Goal: Information Seeking & Learning: Stay updated

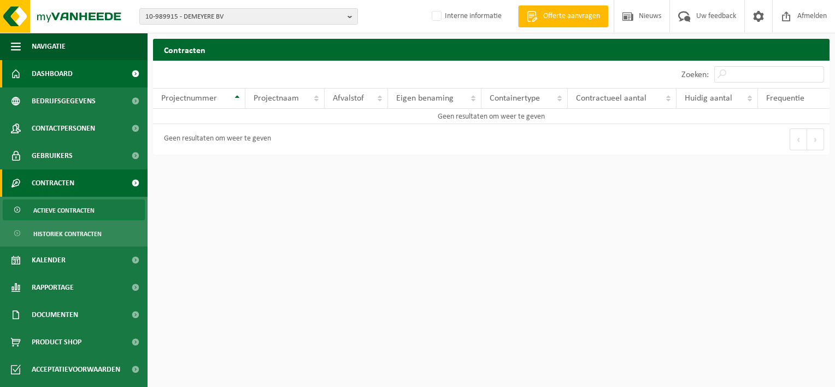
click at [73, 72] on link "Dashboard" at bounding box center [74, 73] width 148 height 27
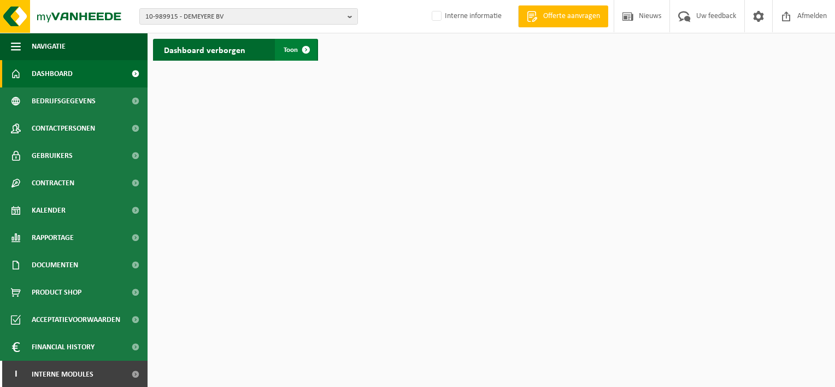
click at [308, 52] on span at bounding box center [306, 50] width 22 height 22
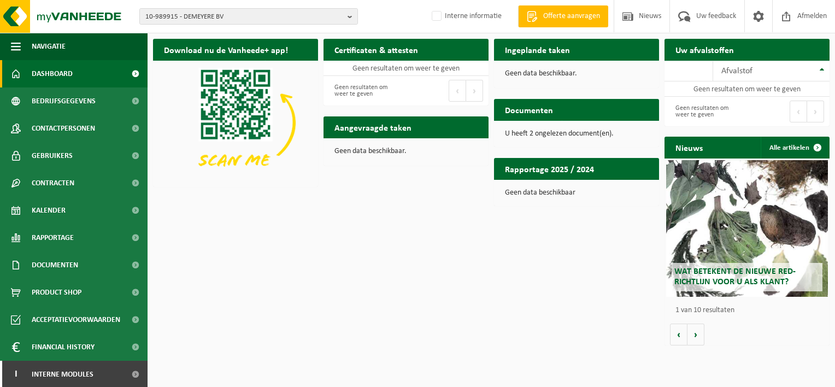
click at [773, 265] on h2 "Wat betekent de nieuwe RED-richtlijn voor u als klant?" at bounding box center [747, 277] width 151 height 28
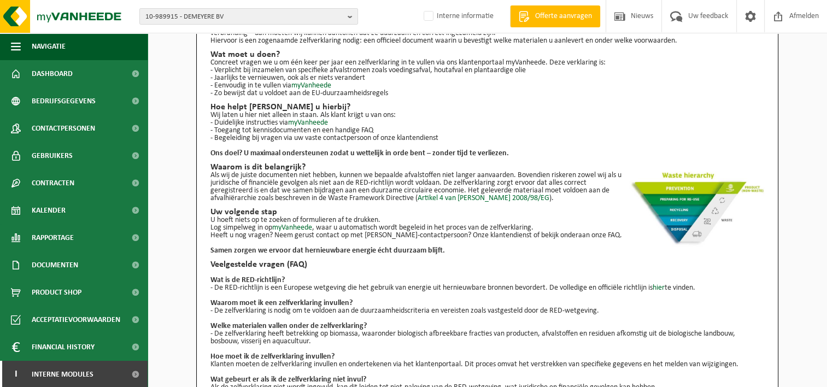
scroll to position [130, 0]
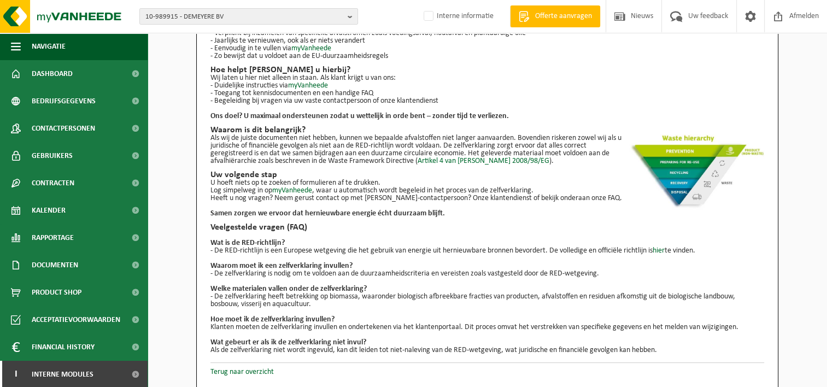
click at [261, 378] on div "Wat betekent de nieuwe RED-richtlijn voor u als klant? Sinds 2024 geldt een nie…" at bounding box center [487, 148] width 582 height 479
click at [265, 371] on link "Terug naar overzicht" at bounding box center [241, 372] width 63 height 8
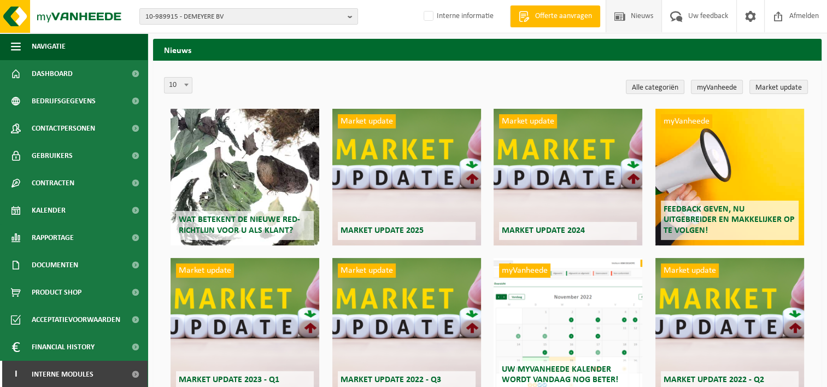
click at [452, 207] on div "Market update Market update 2025" at bounding box center [406, 177] width 149 height 137
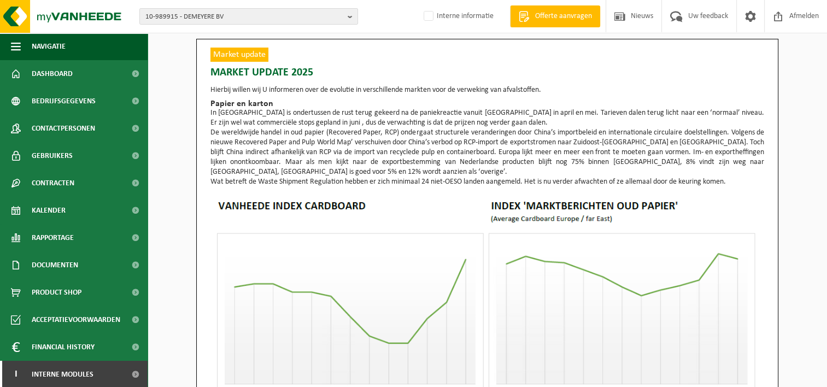
scroll to position [55, 0]
